Goal: Transaction & Acquisition: Download file/media

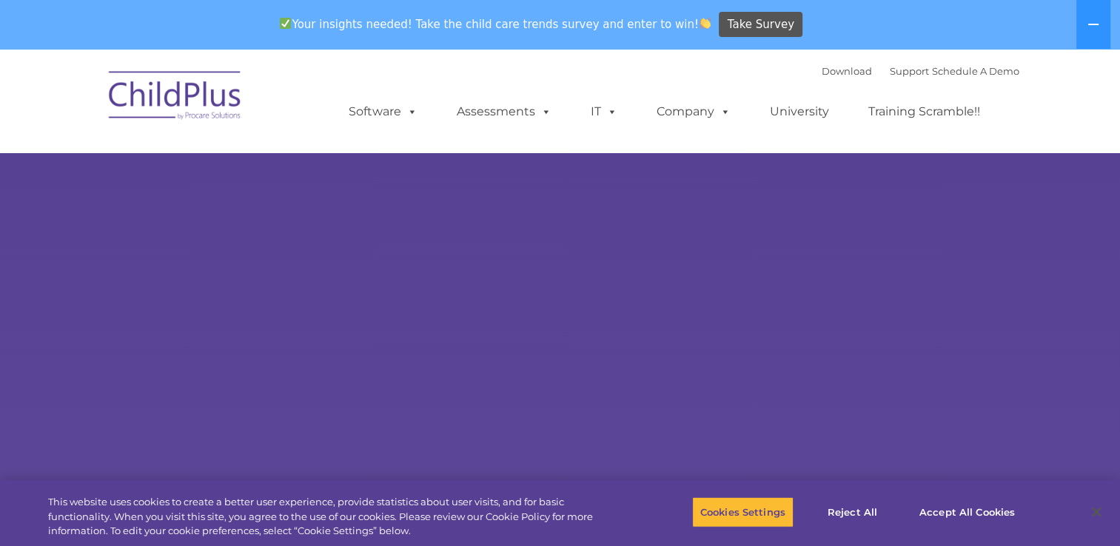
select select "MEDIUM"
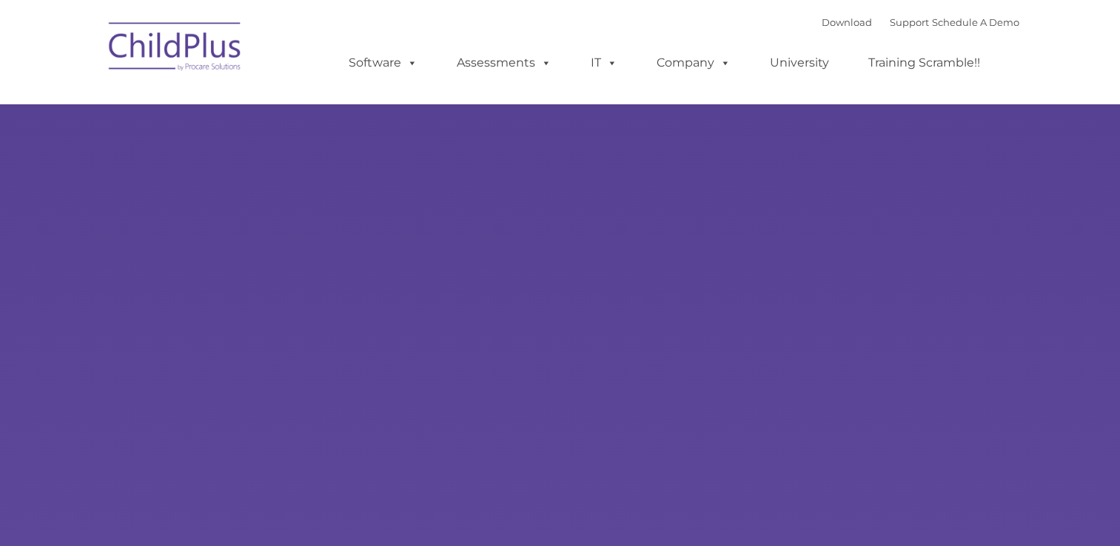
type input ""
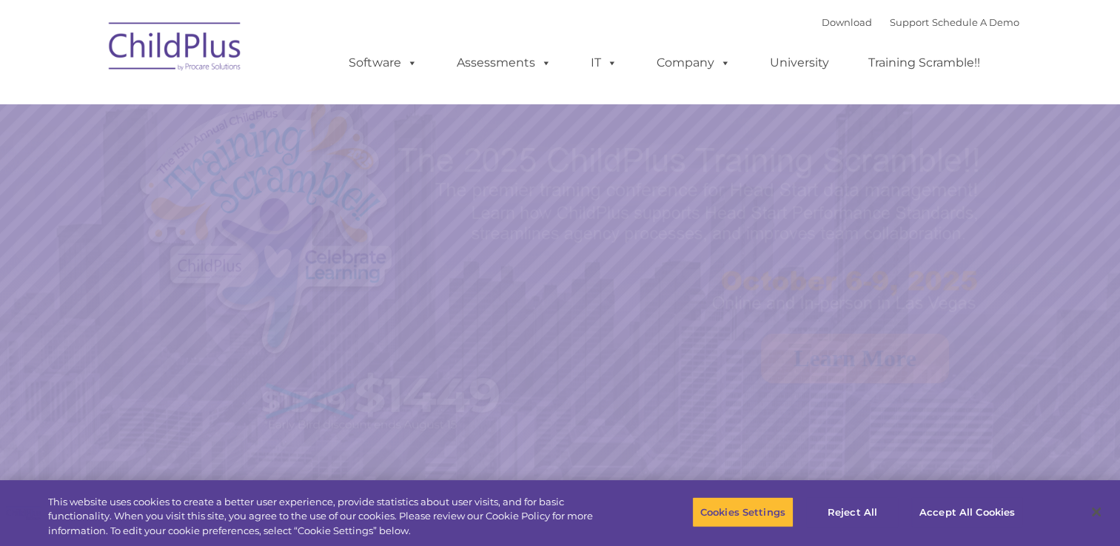
select select "MEDIUM"
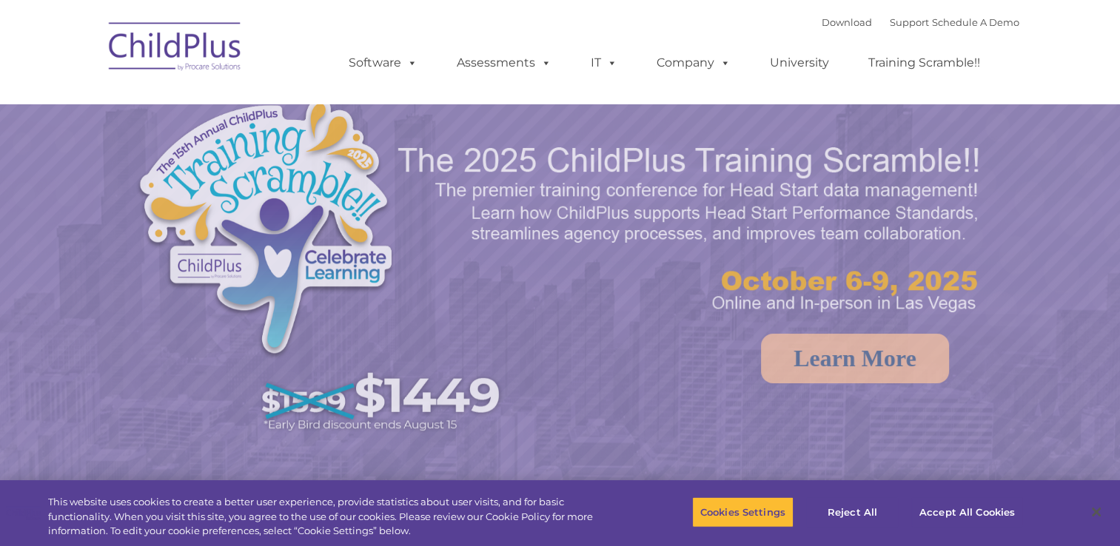
select select "MEDIUM"
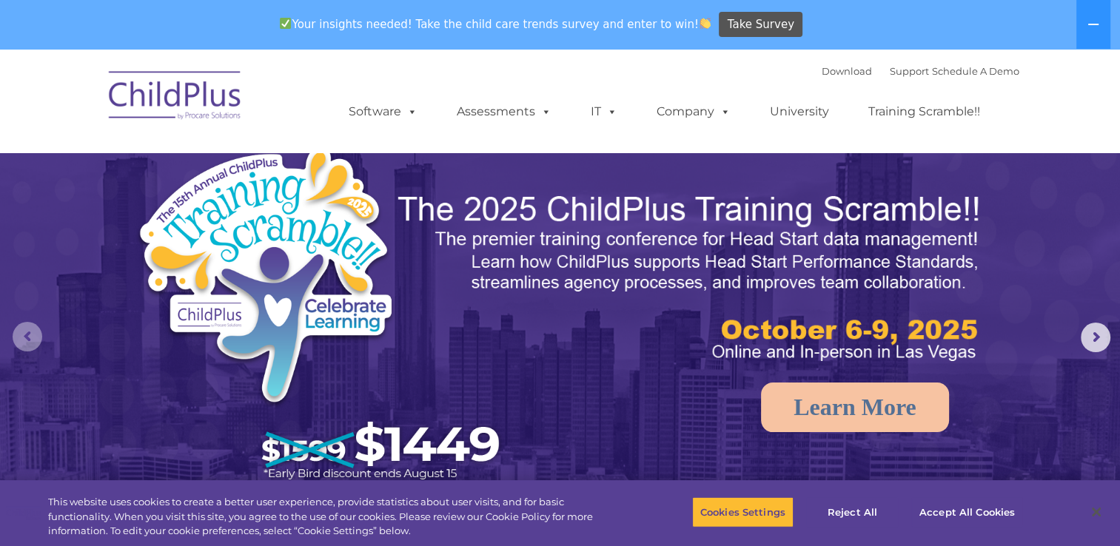
drag, startPoint x: 21, startPoint y: 329, endPoint x: 14, endPoint y: 315, distance: 15.2
click at [16, 318] on rs-module "New Layer Learn More Request a Demo The Future of ChildPlus is Here! Boost your…" at bounding box center [560, 337] width 1120 height 577
click at [0, 315] on img at bounding box center [560, 401] width 1120 height 705
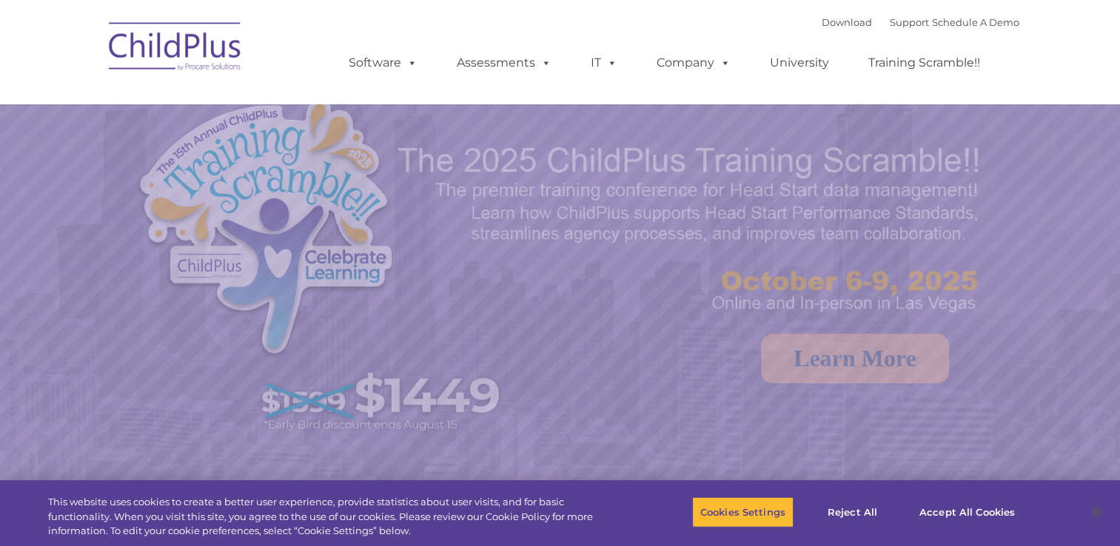
select select "MEDIUM"
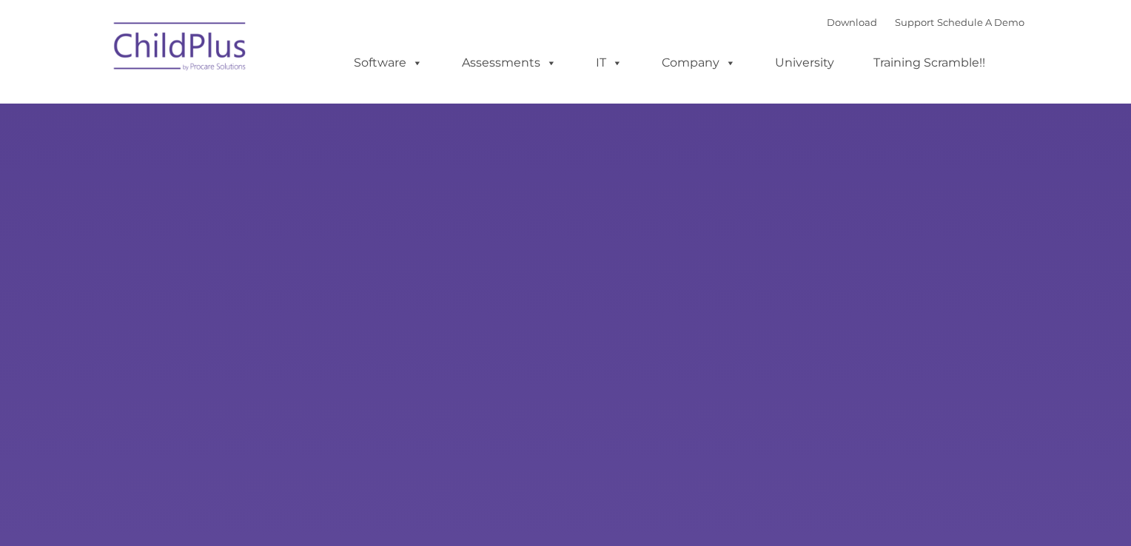
type input ""
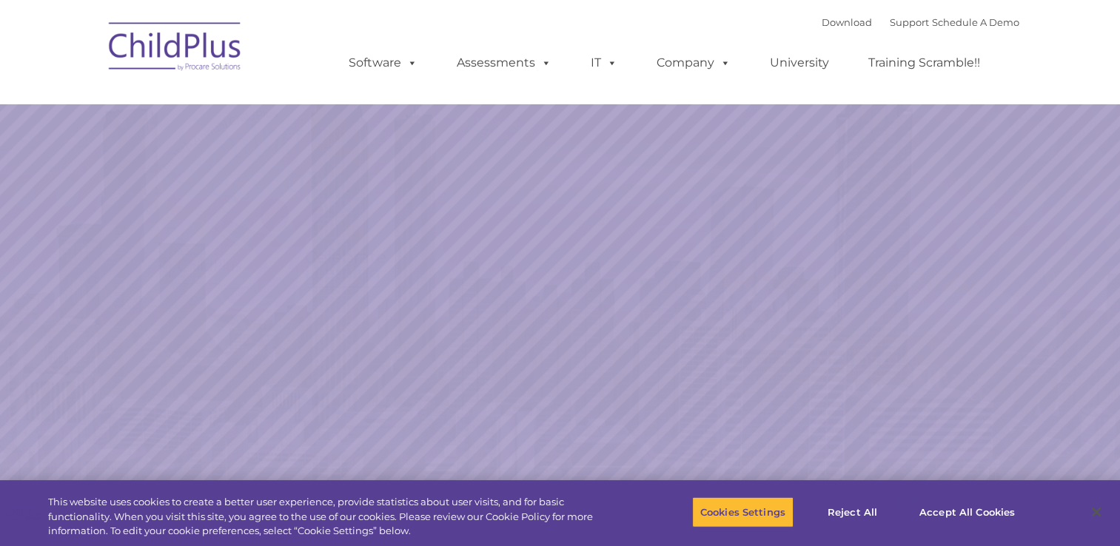
select select "MEDIUM"
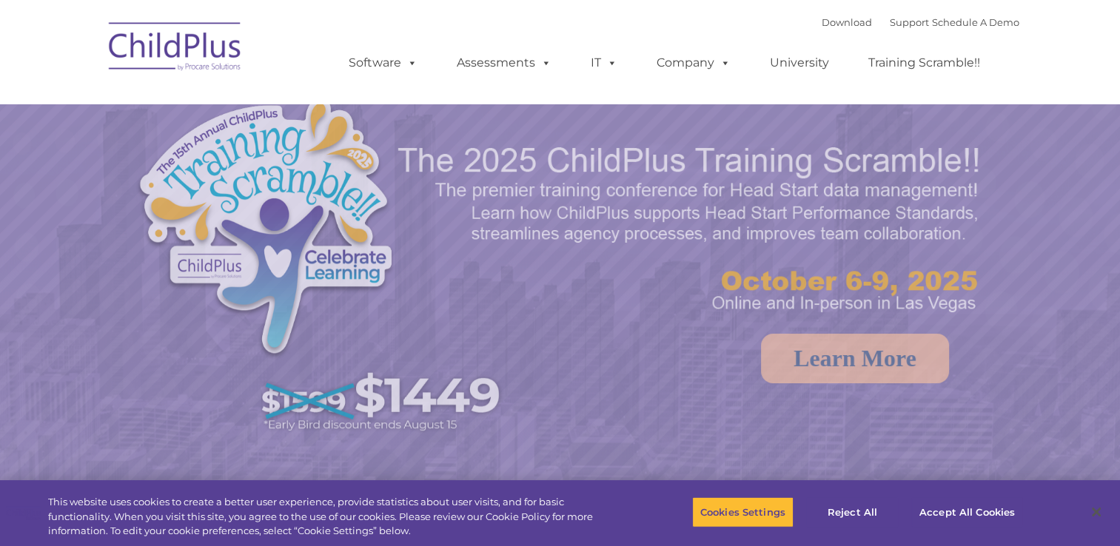
select select "MEDIUM"
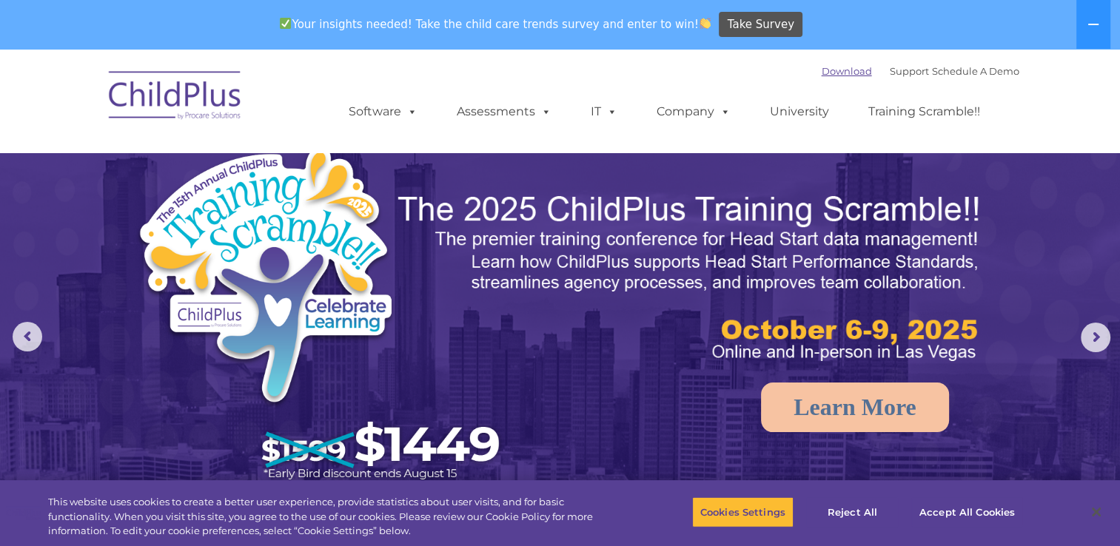
click at [821, 76] on div "Download Support | Schedule A Demo " at bounding box center [920, 71] width 198 height 22
click at [821, 74] on link "Download" at bounding box center [846, 71] width 50 height 12
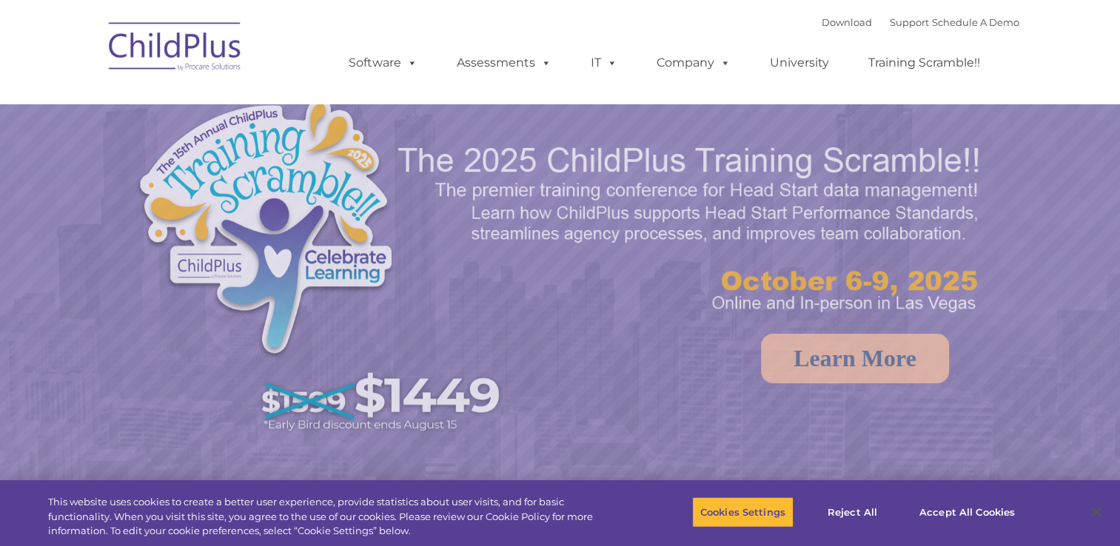
select select "MEDIUM"
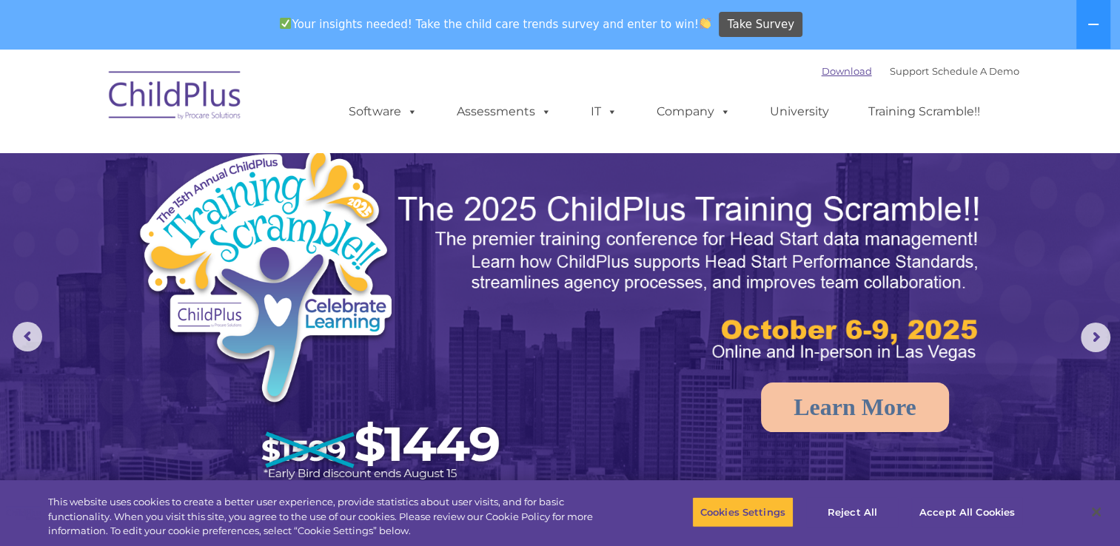
click at [821, 72] on link "Download" at bounding box center [846, 71] width 50 height 12
